Goal: Check status: Check status

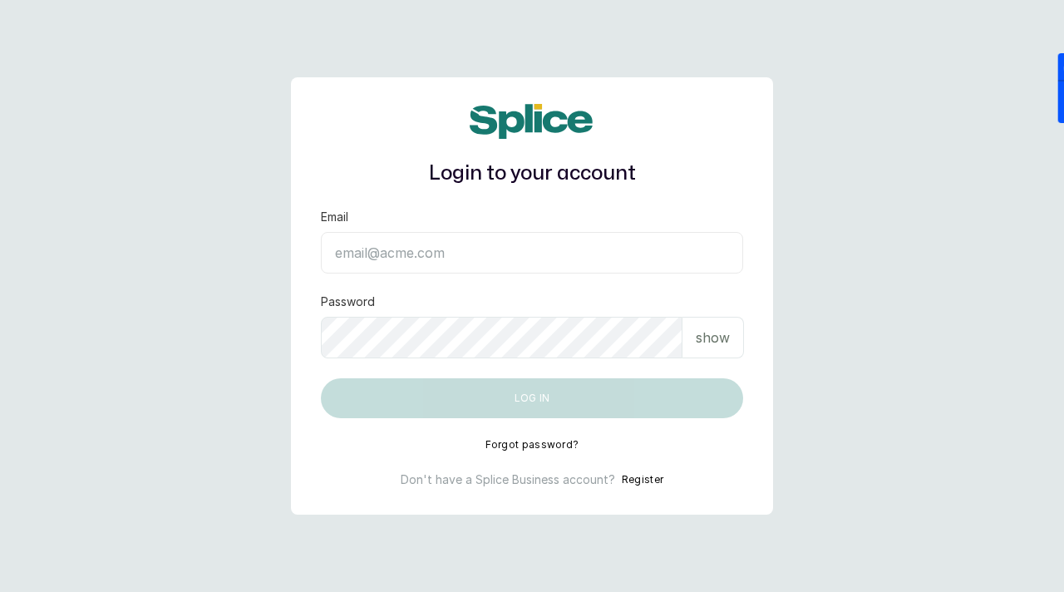
click at [381, 247] on input "Email" at bounding box center [532, 253] width 422 height 42
paste input "sknanalyticsmedaesthetics@gmail.com sAnalyticsMed2612?"
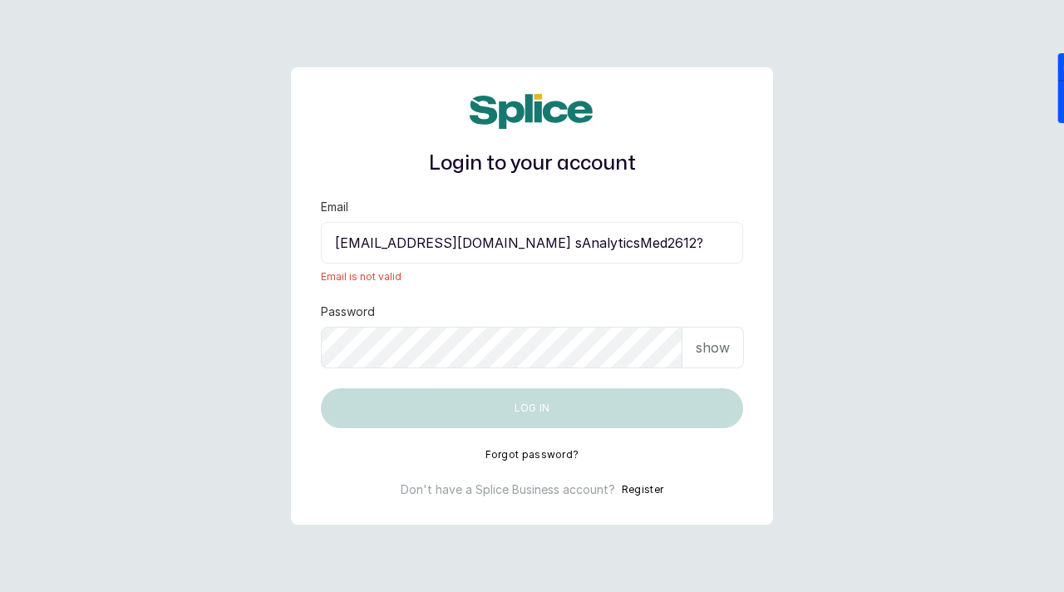
drag, startPoint x: 589, startPoint y: 248, endPoint x: 717, endPoint y: 245, distance: 128.0
click at [718, 245] on input "sknanalyticsmedaesthetics@gmail.com sAnalyticsMed2612?" at bounding box center [532, 243] width 422 height 42
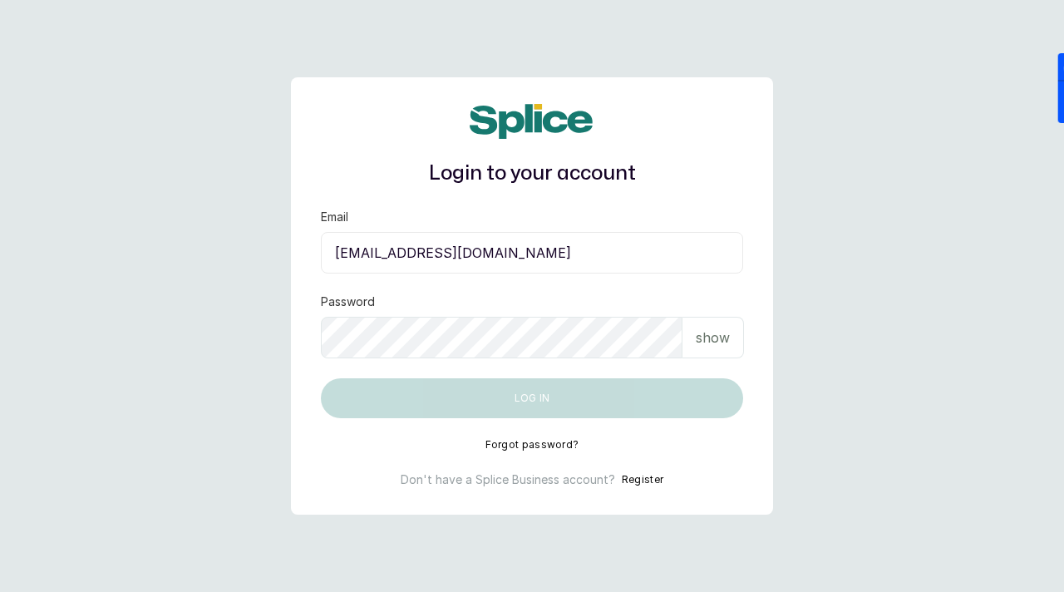
type input "sknanalyticsmedaesthetics@gmail.com"
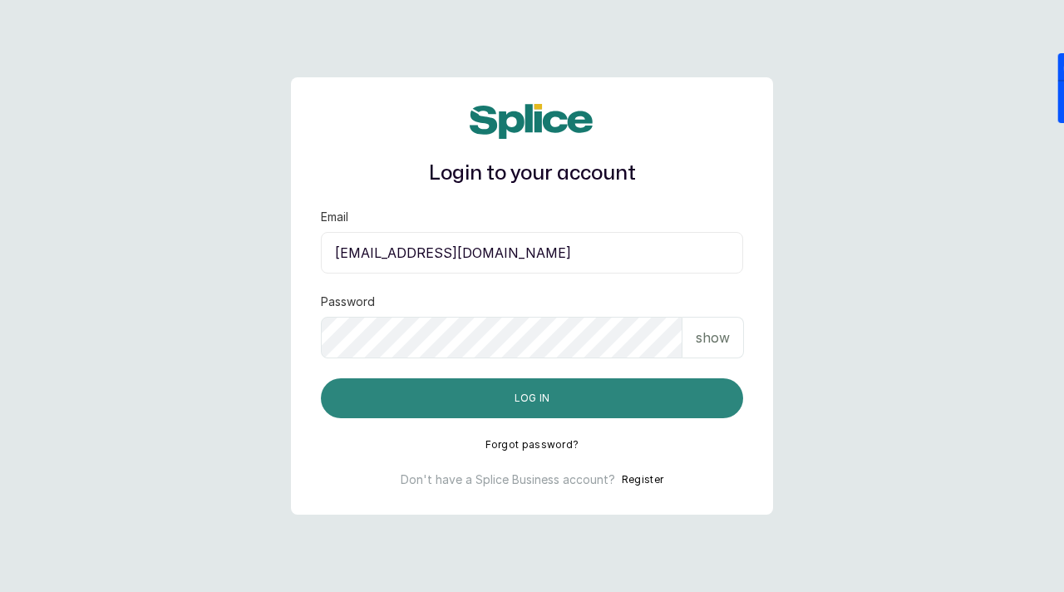
click at [551, 398] on button "Log in" at bounding box center [532, 398] width 422 height 40
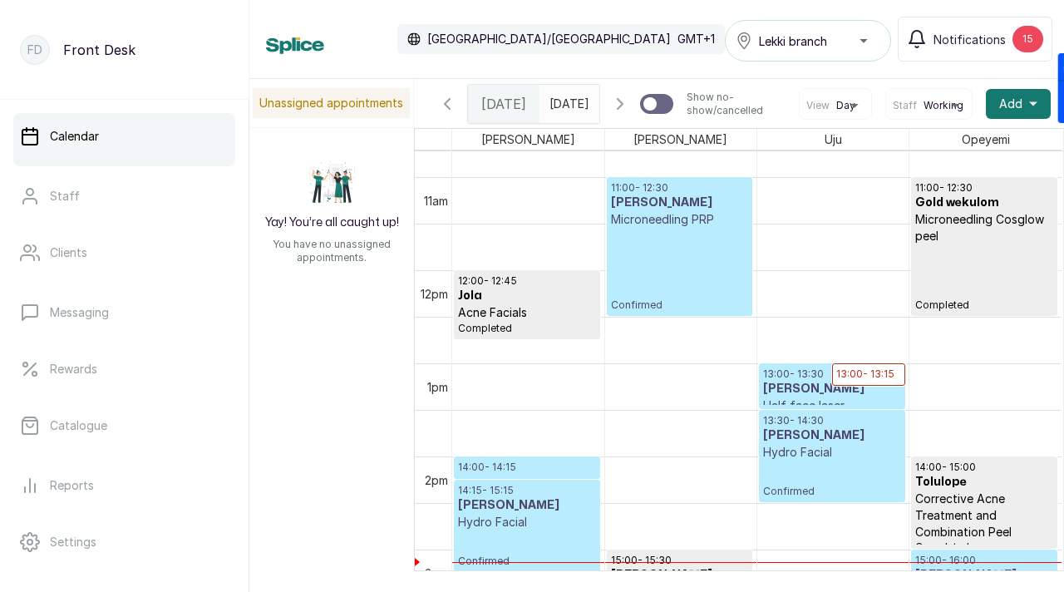
scroll to position [1040, 0]
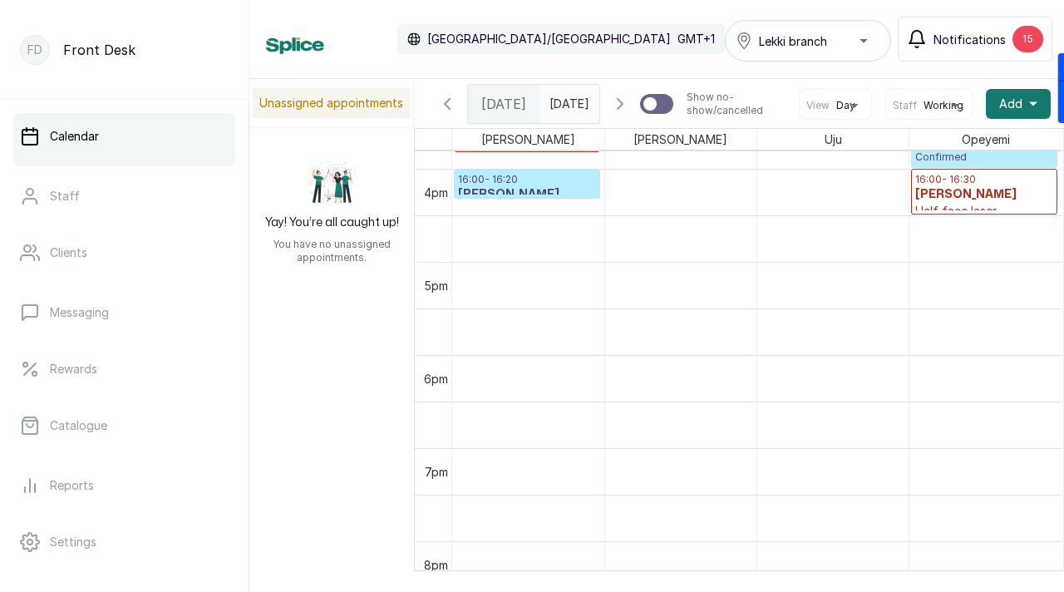
click at [973, 52] on button "Notifications 15" at bounding box center [974, 39] width 155 height 45
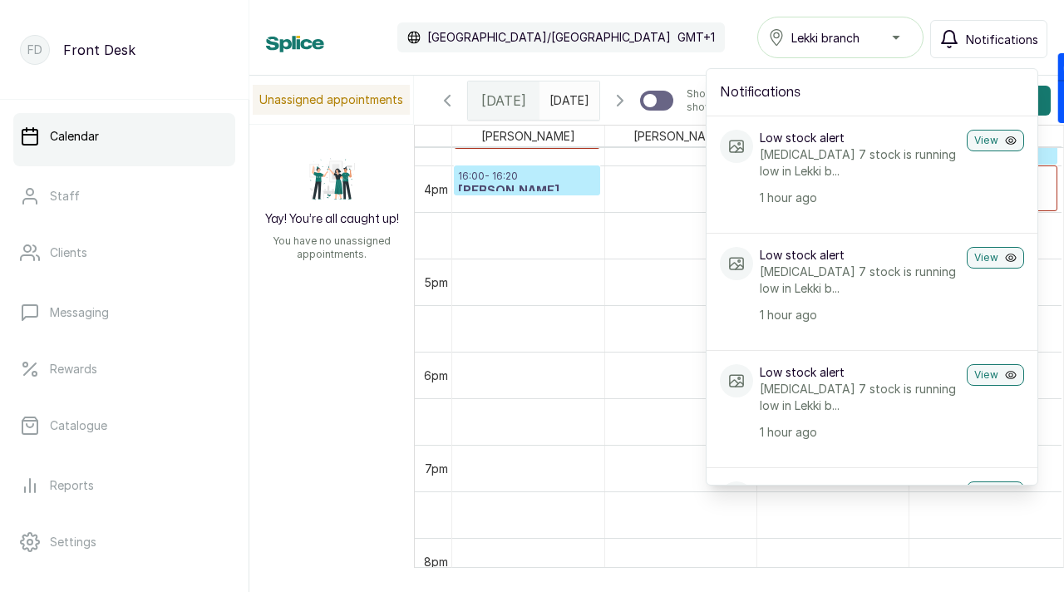
click at [702, 42] on div "Calendar [GEOGRAPHIC_DATA]/[GEOGRAPHIC_DATA] GMT+1 Lekki branch Notifications N…" at bounding box center [656, 38] width 781 height 42
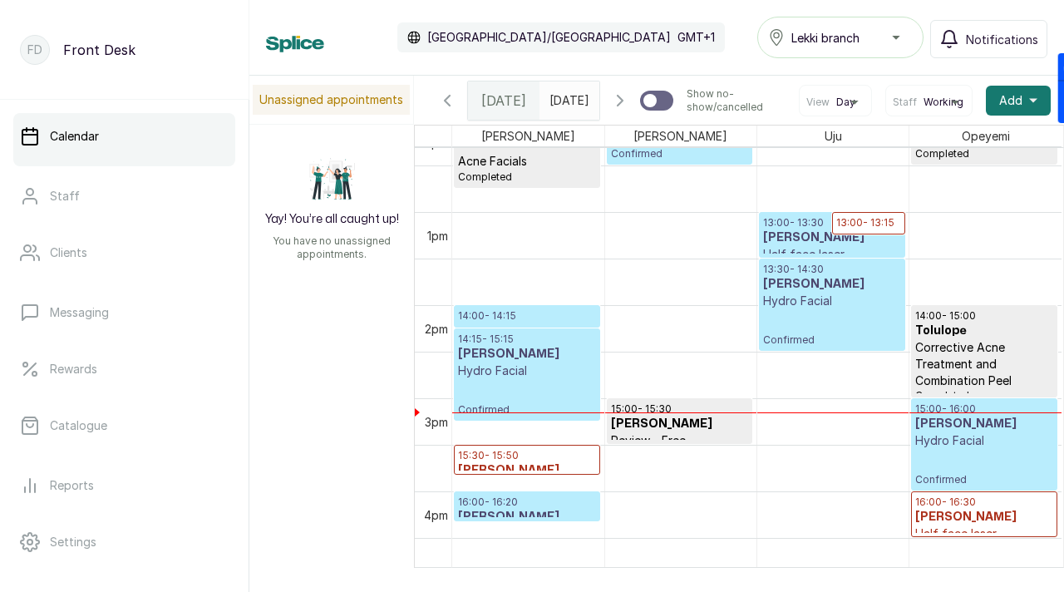
click at [451, 110] on icon "button" at bounding box center [447, 101] width 20 height 20
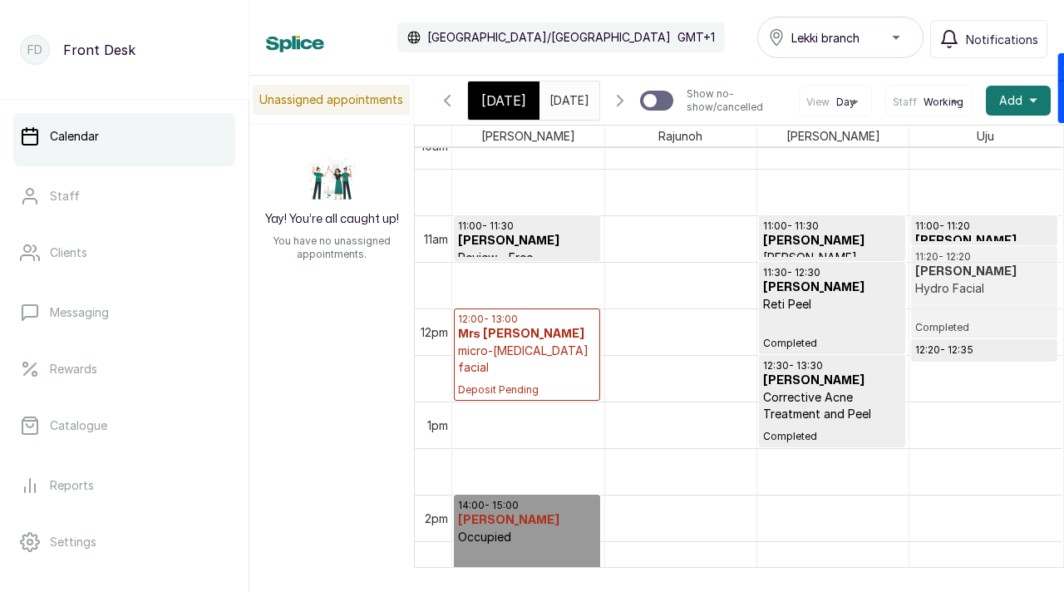
drag, startPoint x: 990, startPoint y: 298, endPoint x: 984, endPoint y: 312, distance: 15.3
click at [984, 312] on div "11:00 - 11:20 [PERSON_NAME] Walk - in consultation Completed 11:20 - 12:20 Enio…" at bounding box center [985, 308] width 152 height 2234
click at [984, 297] on p "Hydro Facial" at bounding box center [984, 288] width 138 height 17
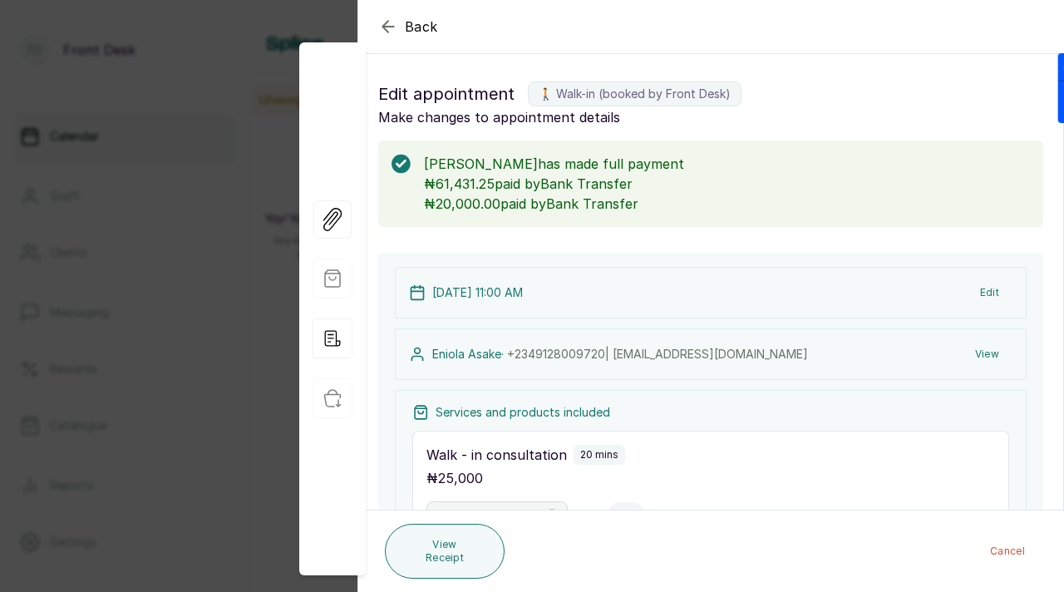
click at [381, 15] on div "Back" at bounding box center [890, 26] width 1064 height 53
click at [387, 25] on icon "button" at bounding box center [388, 27] width 20 height 20
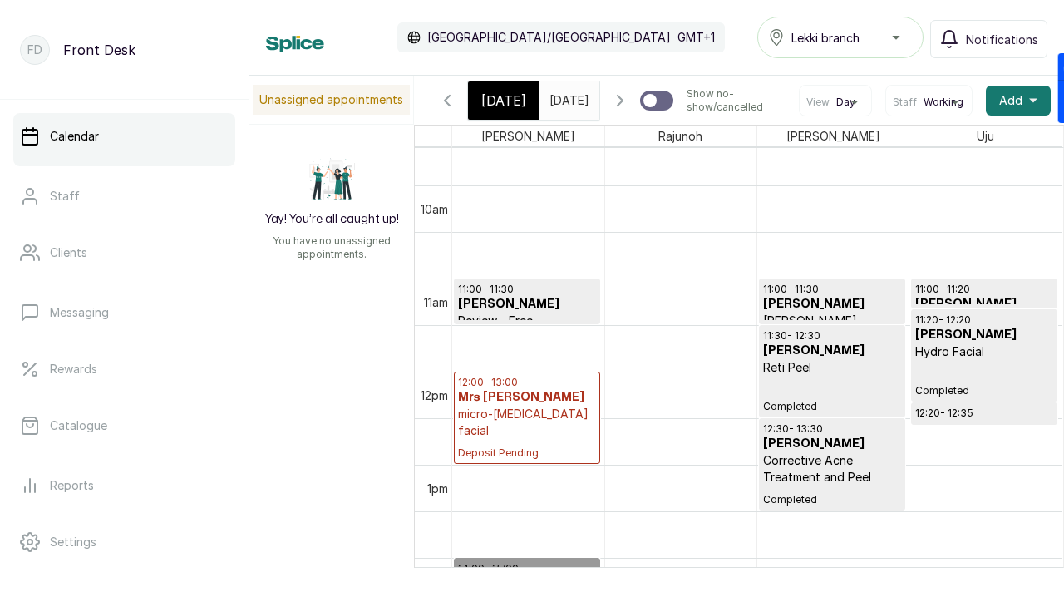
click at [626, 111] on icon "button" at bounding box center [620, 101] width 20 height 20
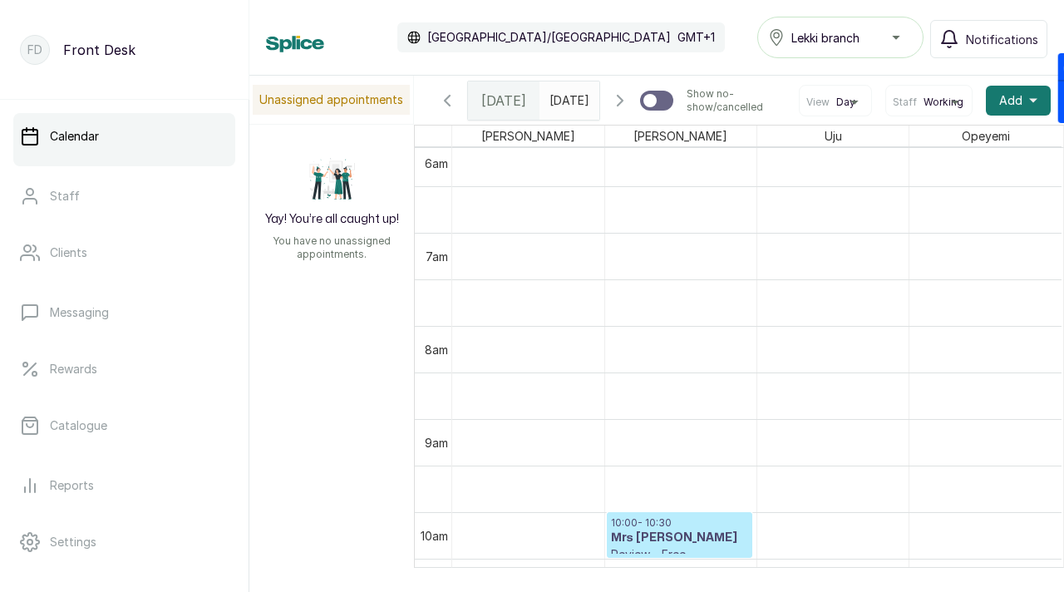
click at [613, 101] on icon "button" at bounding box center [620, 101] width 20 height 20
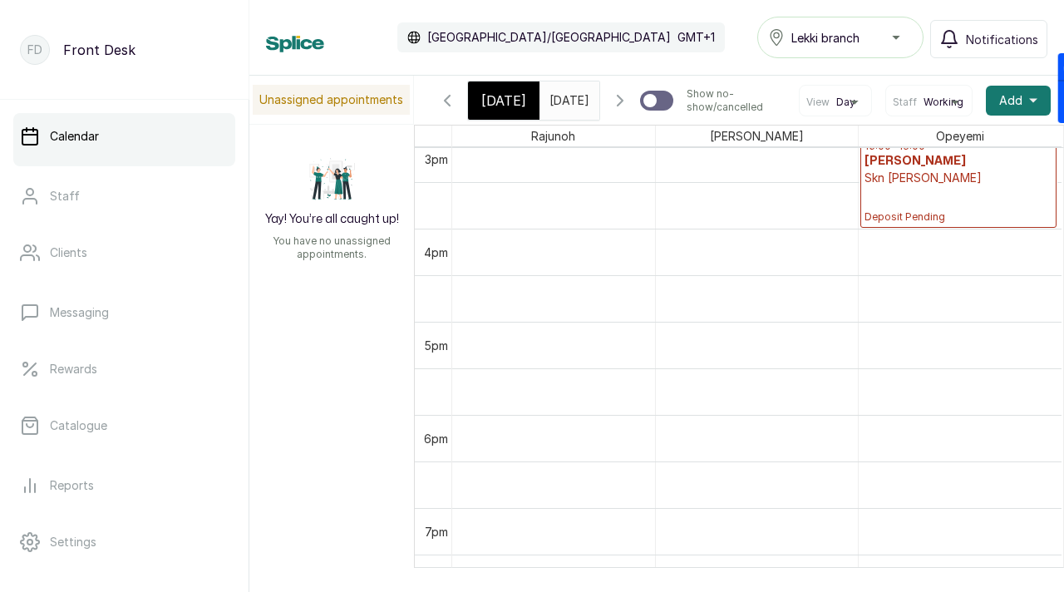
click at [624, 107] on icon "button" at bounding box center [620, 101] width 20 height 20
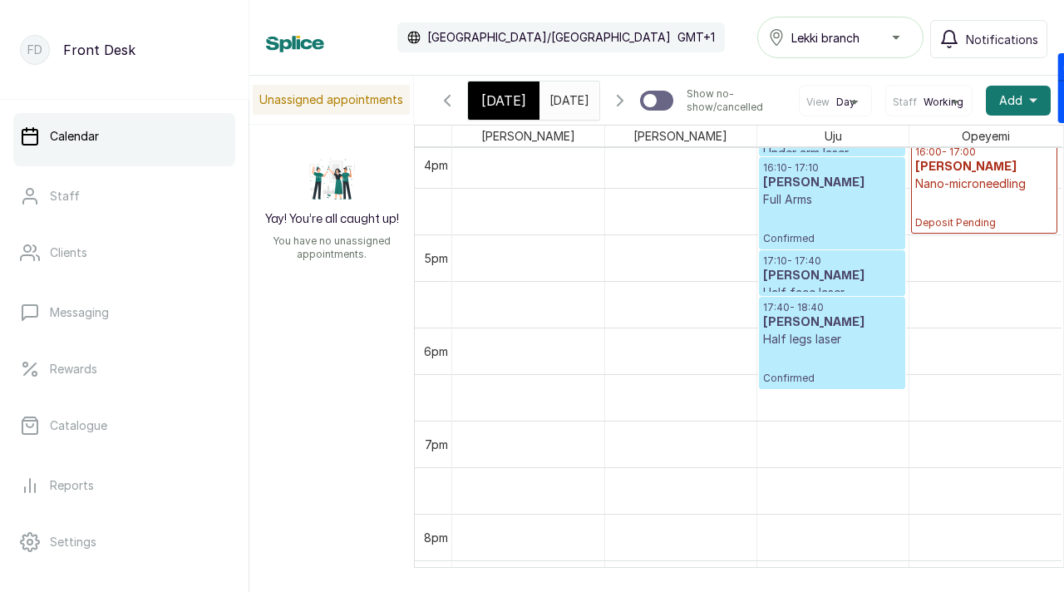
click at [622, 101] on icon "button" at bounding box center [619, 101] width 5 height 10
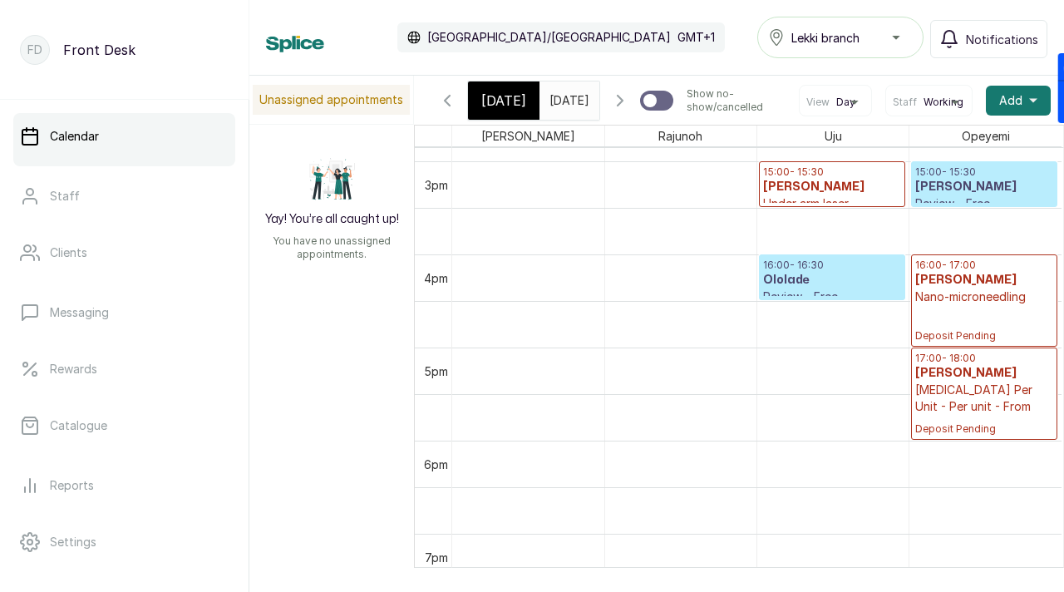
click at [786, 286] on h3 "Ololade" at bounding box center [832, 280] width 138 height 17
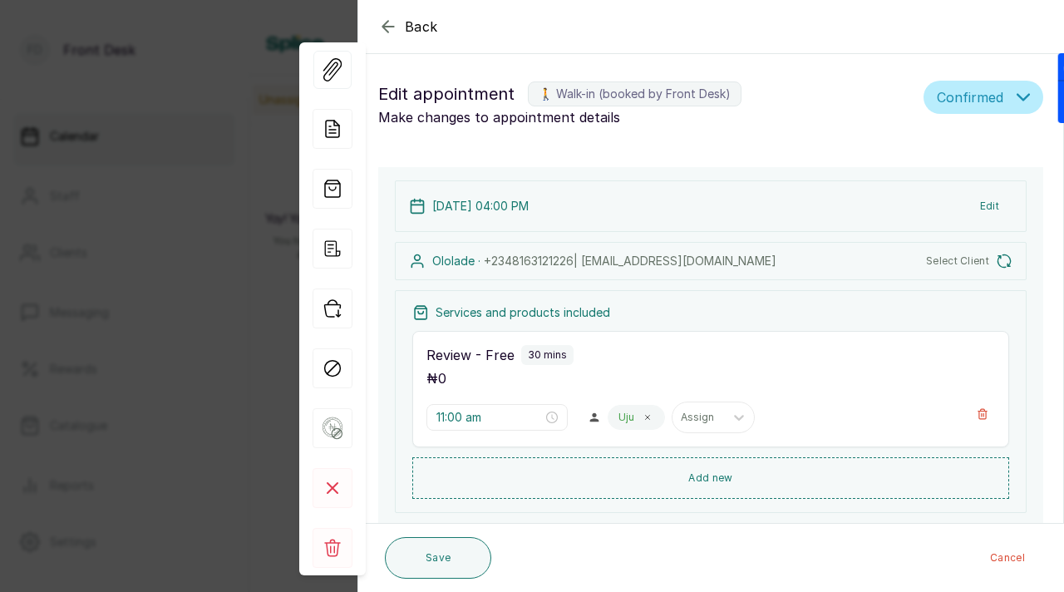
type input "4:00 pm"
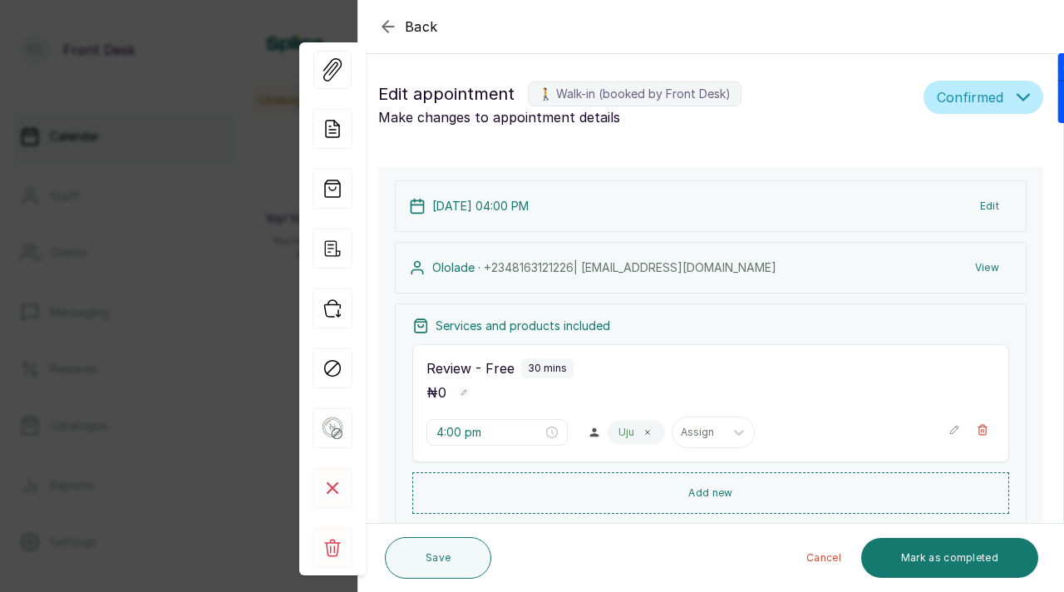
click at [986, 269] on button "View" at bounding box center [986, 268] width 51 height 30
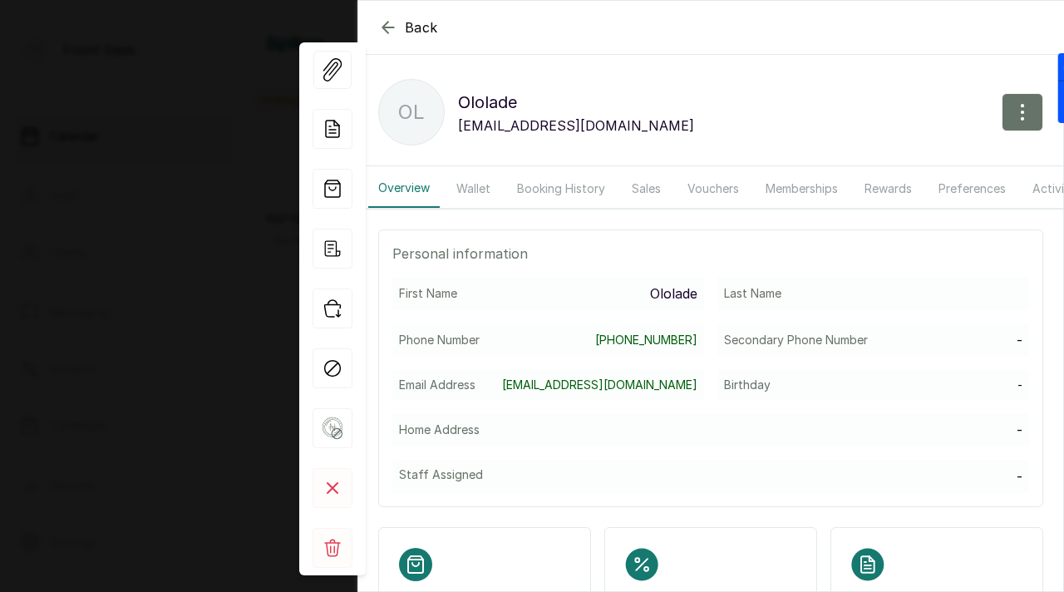
click at [568, 197] on button "Booking History" at bounding box center [561, 189] width 108 height 38
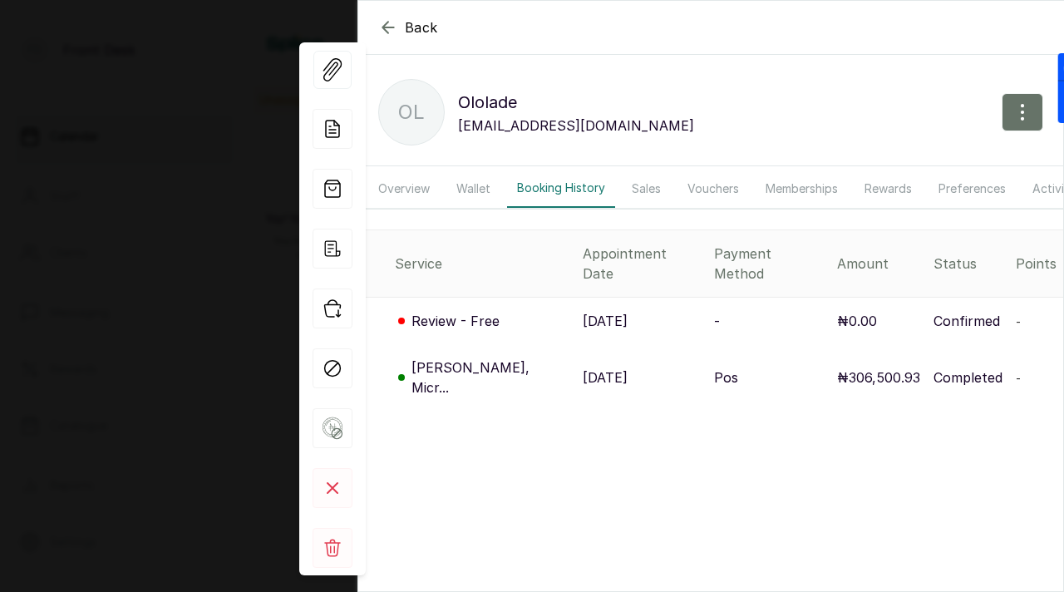
click at [381, 33] on icon "button" at bounding box center [388, 27] width 20 height 20
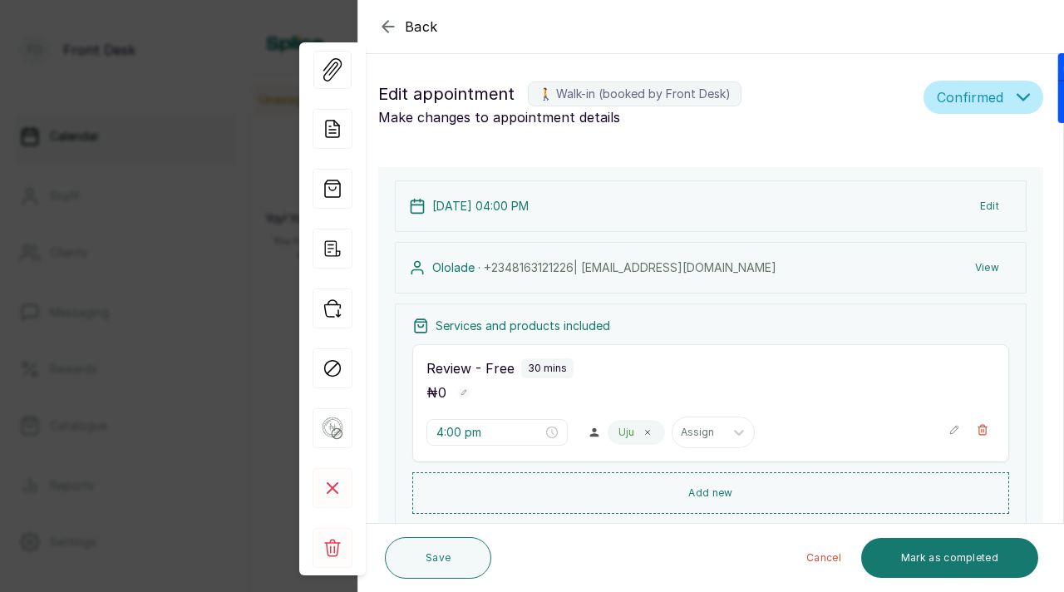
click at [383, 22] on icon "button" at bounding box center [388, 27] width 20 height 20
